Goal: Task Accomplishment & Management: Manage account settings

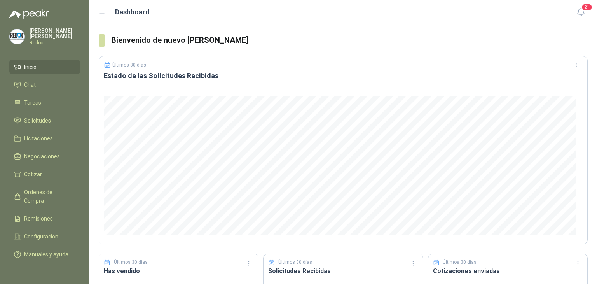
click at [40, 40] on p "Redox" at bounding box center [55, 42] width 51 height 5
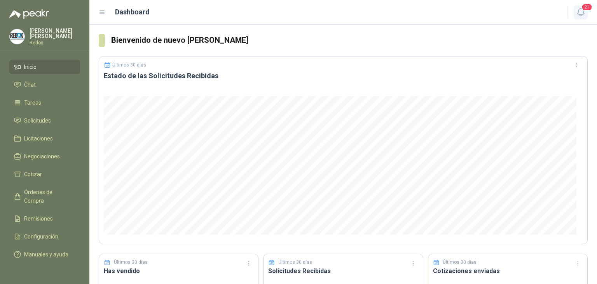
click at [578, 14] on icon "button" at bounding box center [581, 12] width 10 height 10
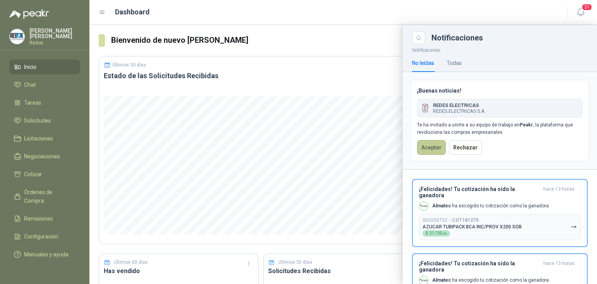
click at [427, 149] on button "Aceptar" at bounding box center [431, 147] width 29 height 15
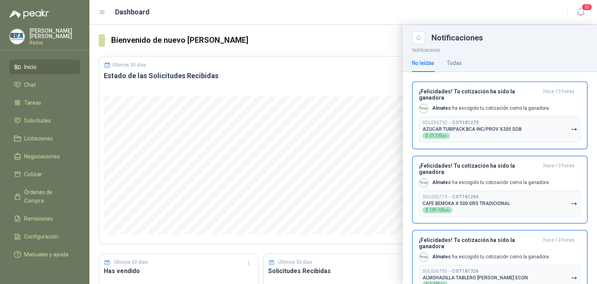
click at [29, 31] on div "Luis Martinez Redox" at bounding box center [44, 36] width 71 height 17
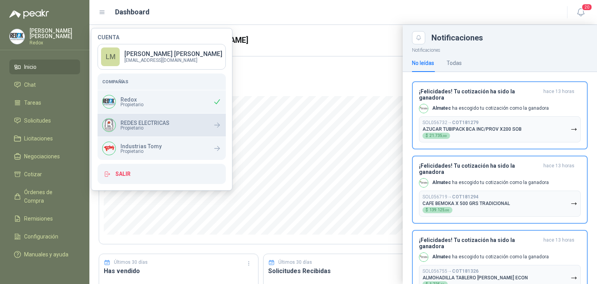
click at [143, 125] on span "Propietario" at bounding box center [144, 127] width 49 height 5
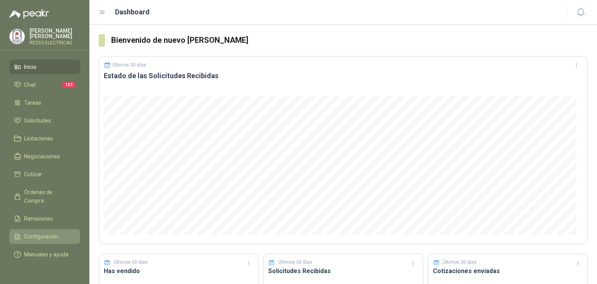
click at [34, 232] on span "Configuración" at bounding box center [41, 236] width 34 height 9
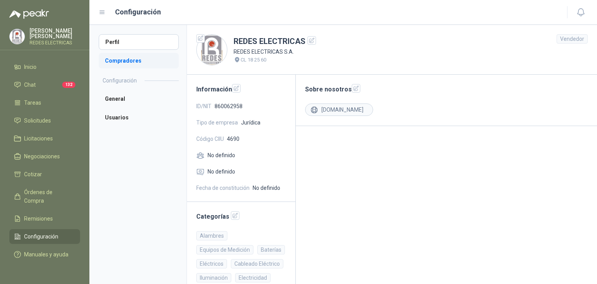
click at [138, 59] on li "Compradores" at bounding box center [139, 61] width 80 height 16
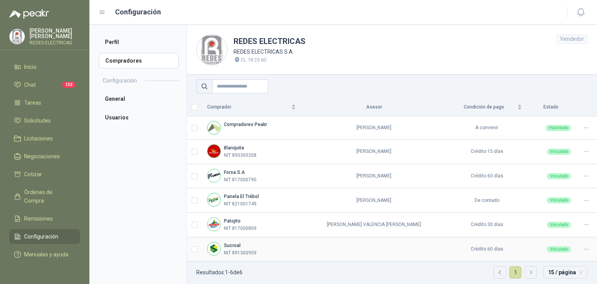
click at [583, 247] on icon at bounding box center [586, 249] width 6 height 6
click at [555, 227] on li "Asignar Asesor" at bounding box center [560, 223] width 47 height 12
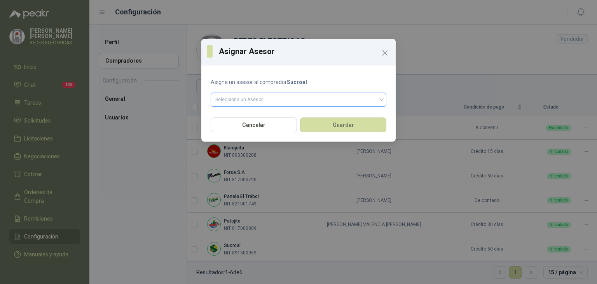
click at [265, 97] on input "search" at bounding box center [298, 99] width 166 height 12
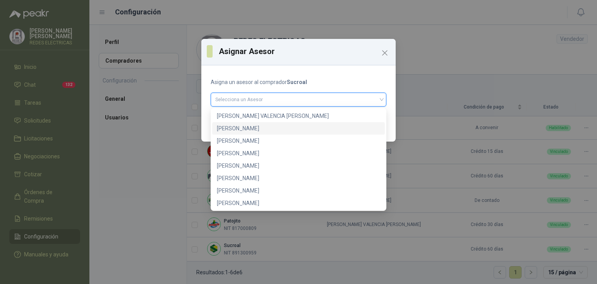
click at [260, 127] on div "[PERSON_NAME]" at bounding box center [298, 128] width 163 height 9
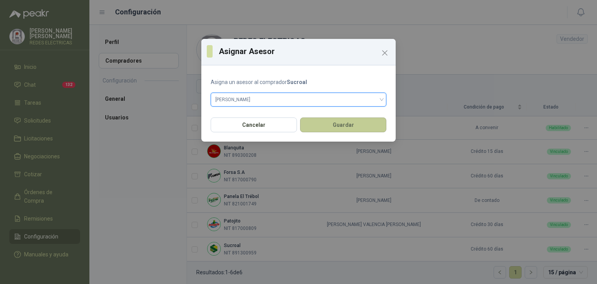
click at [340, 126] on button "Guardar" at bounding box center [343, 124] width 86 height 15
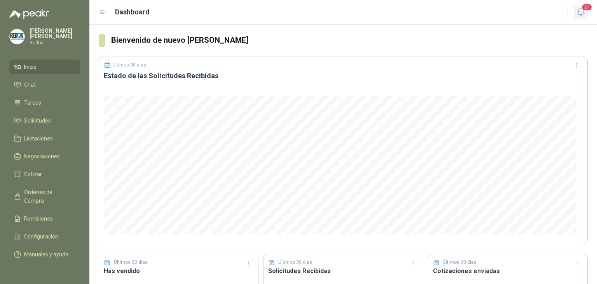
click at [580, 16] on icon "button" at bounding box center [580, 12] width 7 height 7
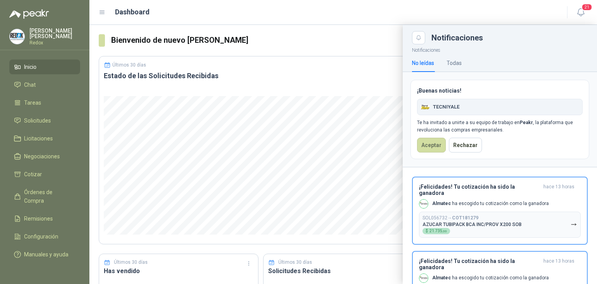
click at [430, 136] on div "¡Buenas noticias! TECNIYALE Te ha invitado a unirte a su equipo de trabajo en P…" at bounding box center [499, 119] width 179 height 79
click at [430, 142] on button "Aceptar" at bounding box center [431, 145] width 29 height 15
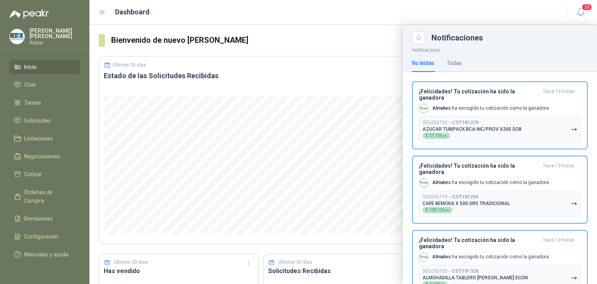
click at [254, 48] on div at bounding box center [342, 154] width 507 height 259
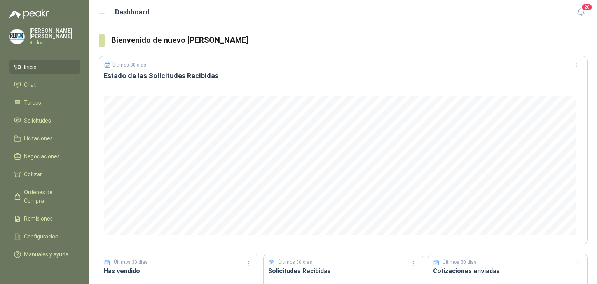
click at [30, 40] on p "Redox" at bounding box center [55, 42] width 51 height 5
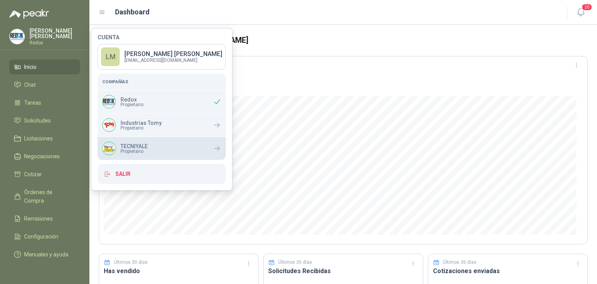
click at [136, 146] on p "TECNIYALE" at bounding box center [133, 145] width 27 height 5
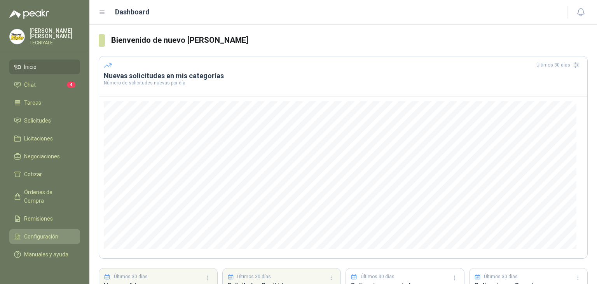
click at [40, 232] on span "Configuración" at bounding box center [41, 236] width 34 height 9
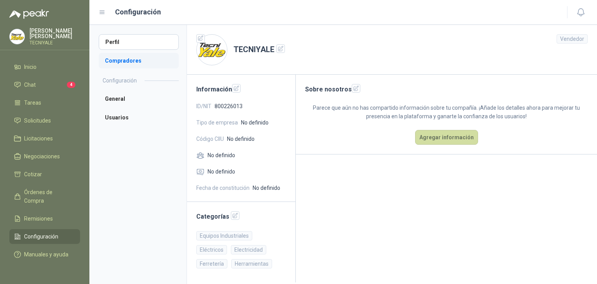
click at [130, 58] on li "Compradores" at bounding box center [139, 61] width 80 height 16
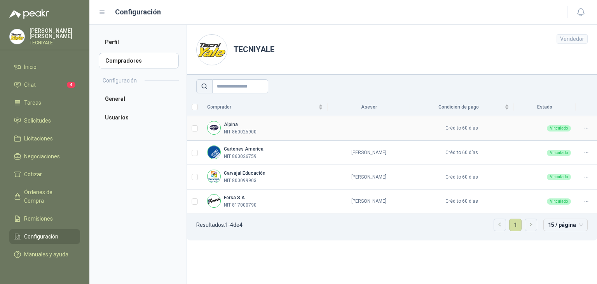
click at [586, 126] on icon at bounding box center [586, 128] width 6 height 6
click at [569, 156] on span "Asignar Asesor" at bounding box center [567, 153] width 38 height 9
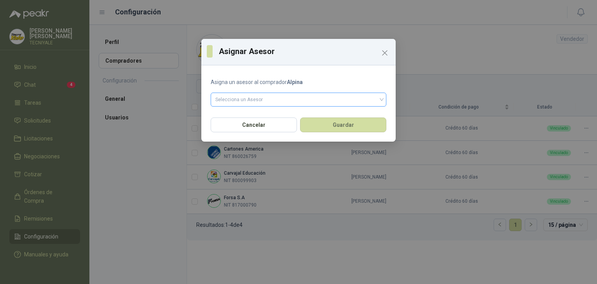
click at [260, 100] on input "search" at bounding box center [298, 99] width 166 height 12
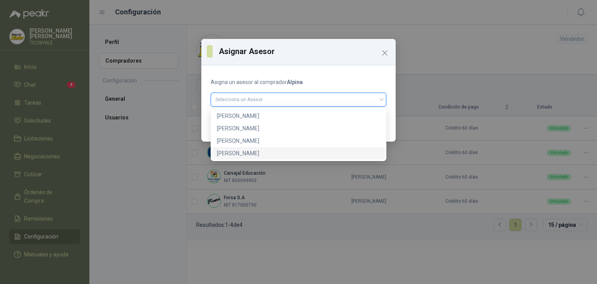
click at [258, 155] on div "[PERSON_NAME]" at bounding box center [298, 153] width 163 height 9
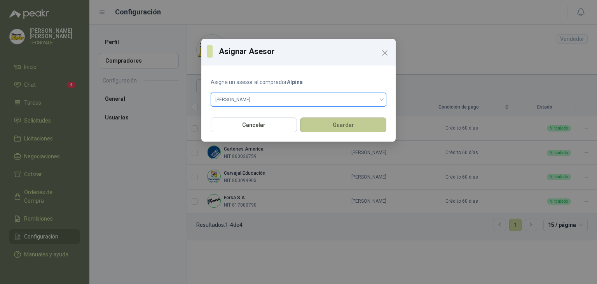
click at [338, 126] on button "Guardar" at bounding box center [343, 124] width 86 height 15
